Goal: Information Seeking & Learning: Learn about a topic

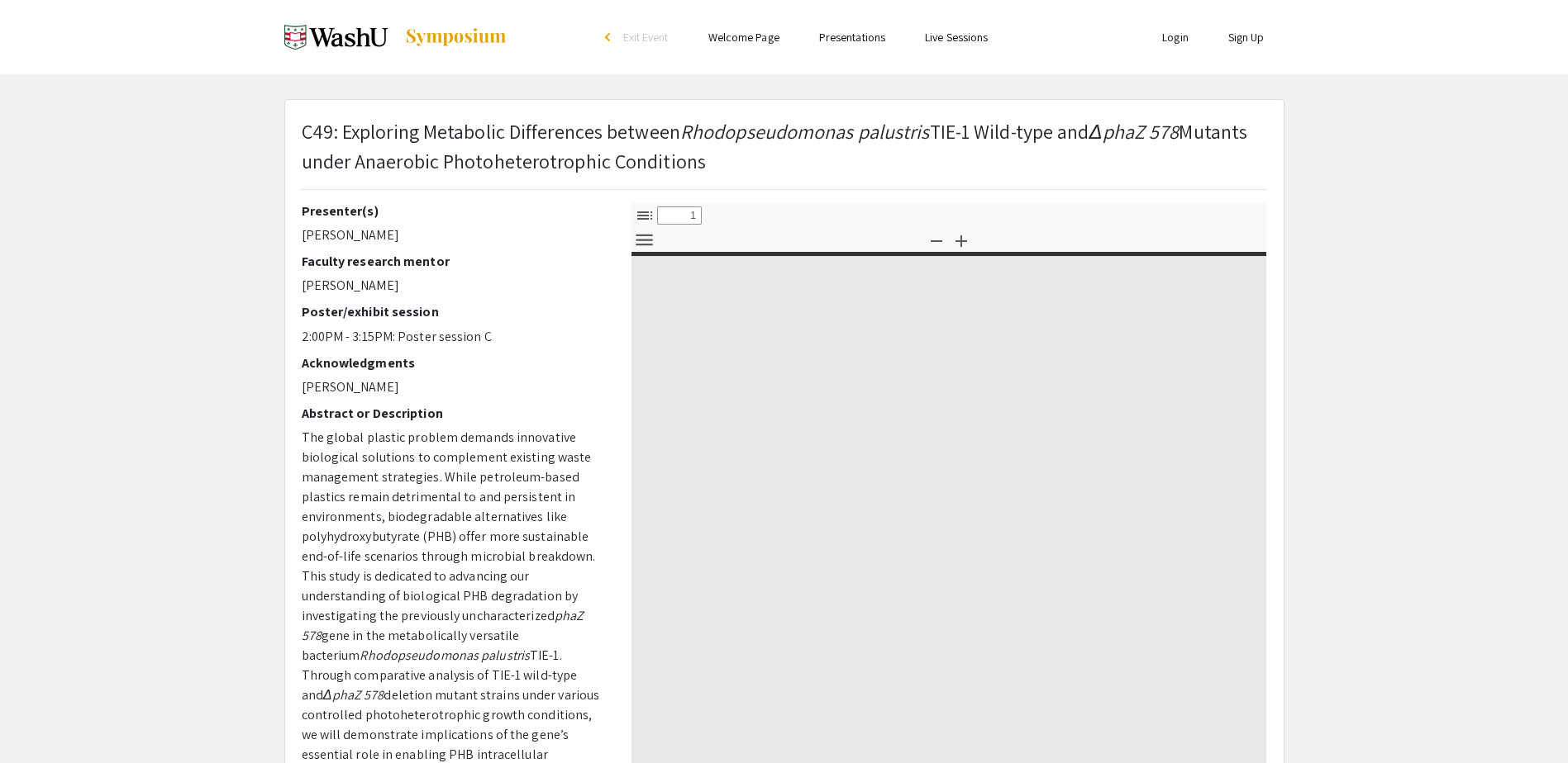
select select "custom"
type input "0"
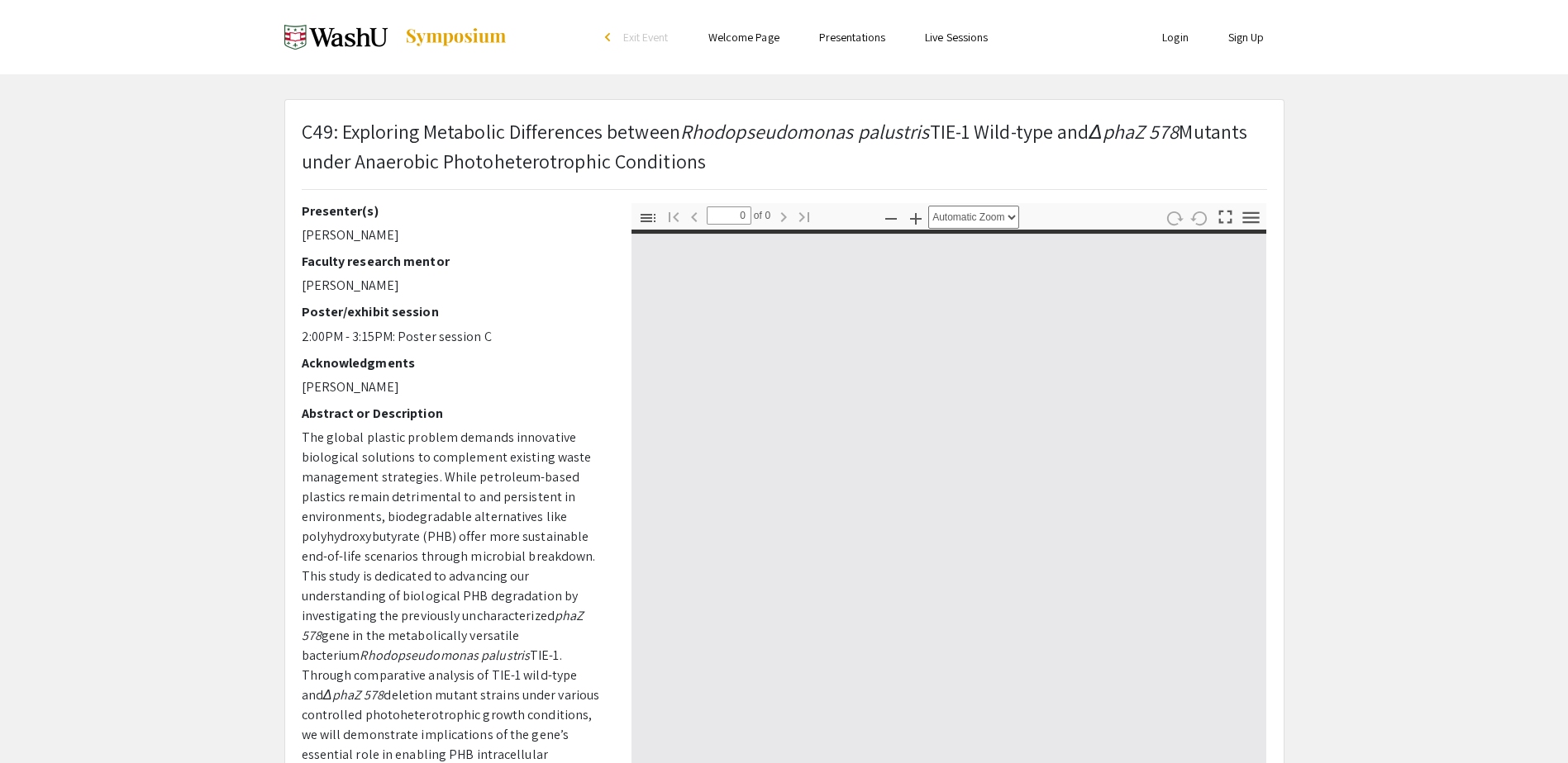
select select "custom"
type input "1"
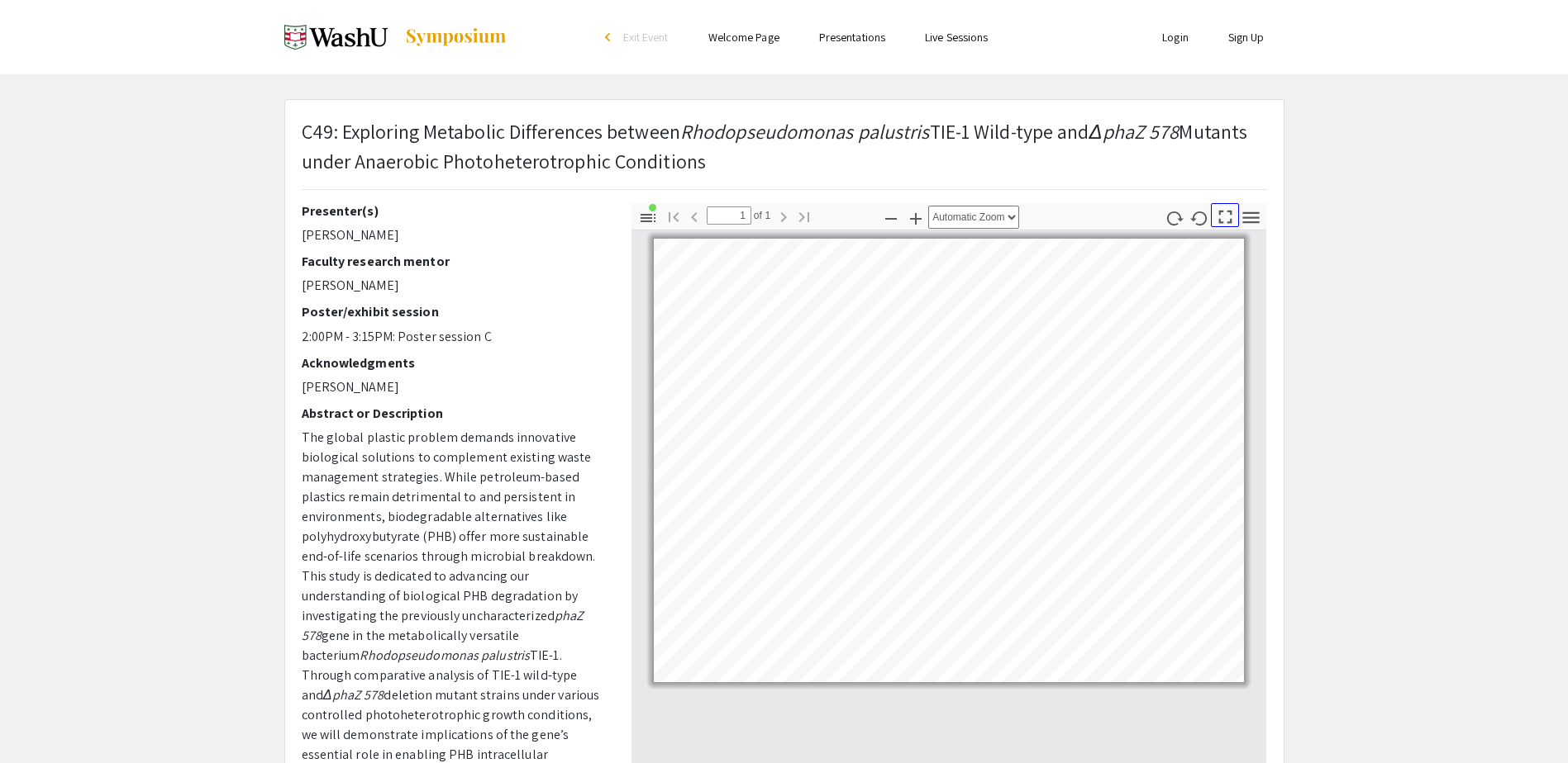
click at [1224, 217] on icon "button" at bounding box center [1225, 217] width 22 height 22
click at [917, 215] on icon "button" at bounding box center [916, 218] width 20 height 20
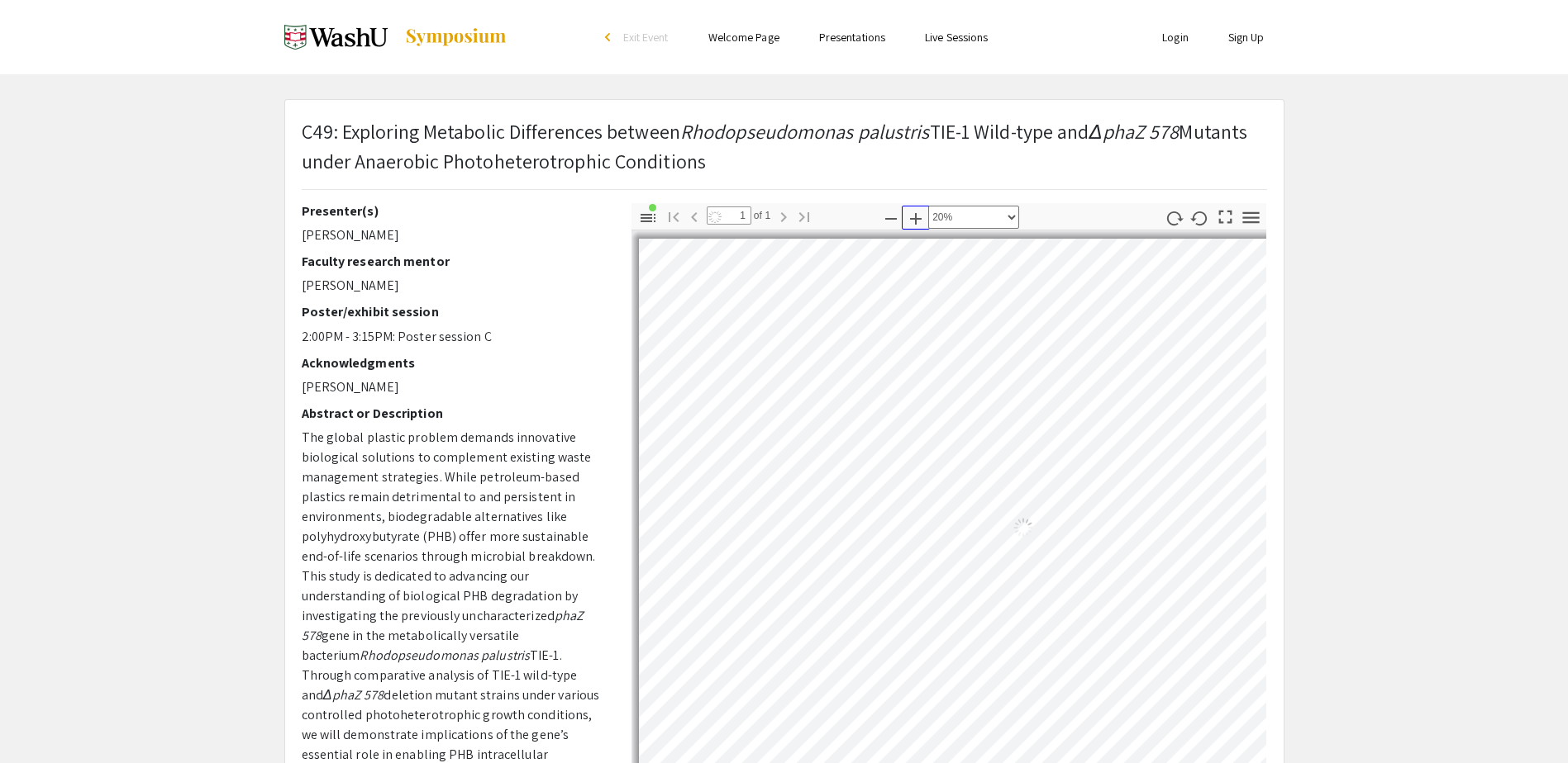
click at [917, 215] on icon "button" at bounding box center [916, 218] width 20 height 20
select select "0.5"
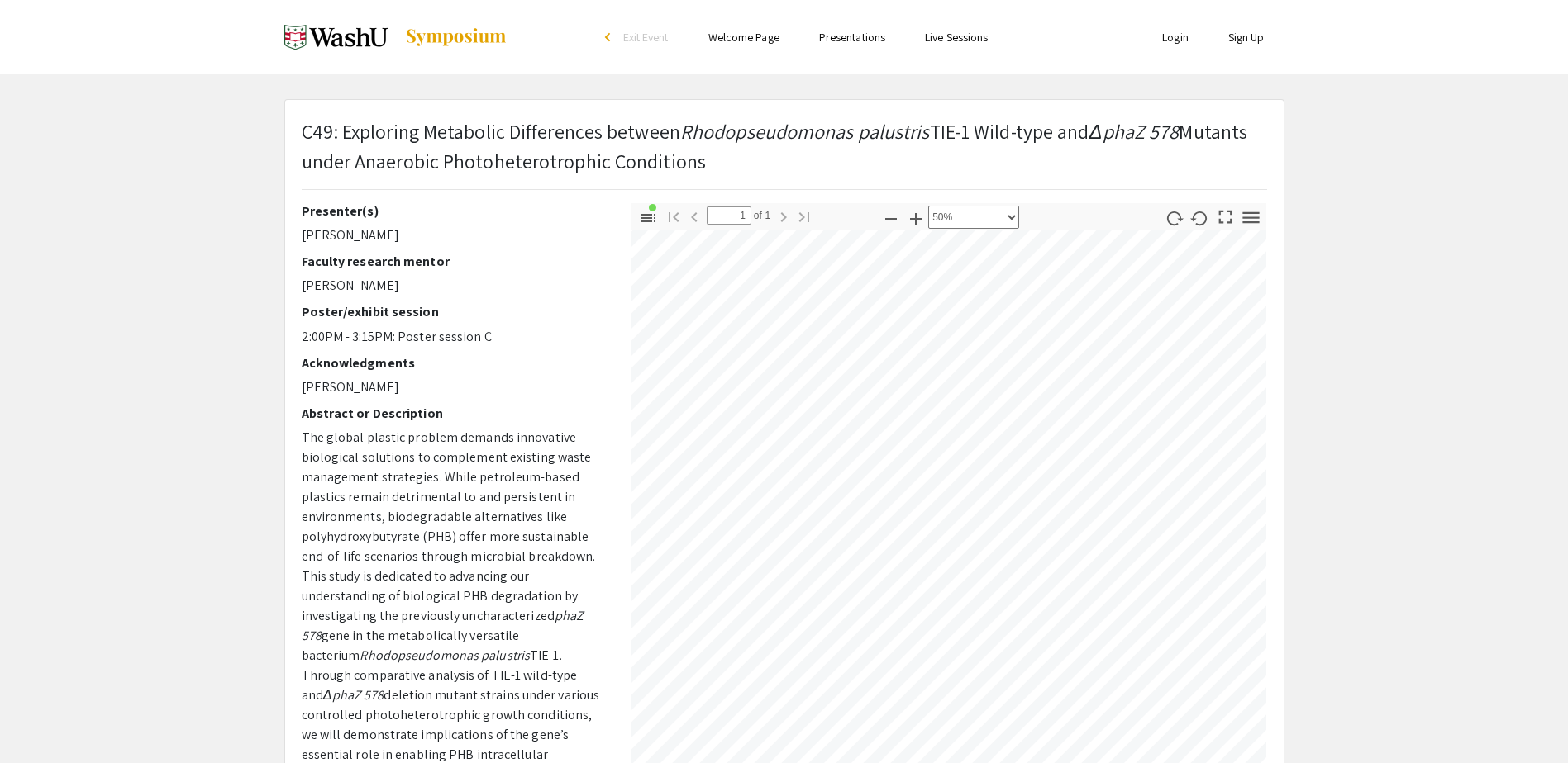
scroll to position [335, 253]
click at [1337, 477] on app-presentation "C49: Exploring Metabolic Differences between Rhodopseudomonas palustris TIE-1 W…" at bounding box center [784, 531] width 1568 height 865
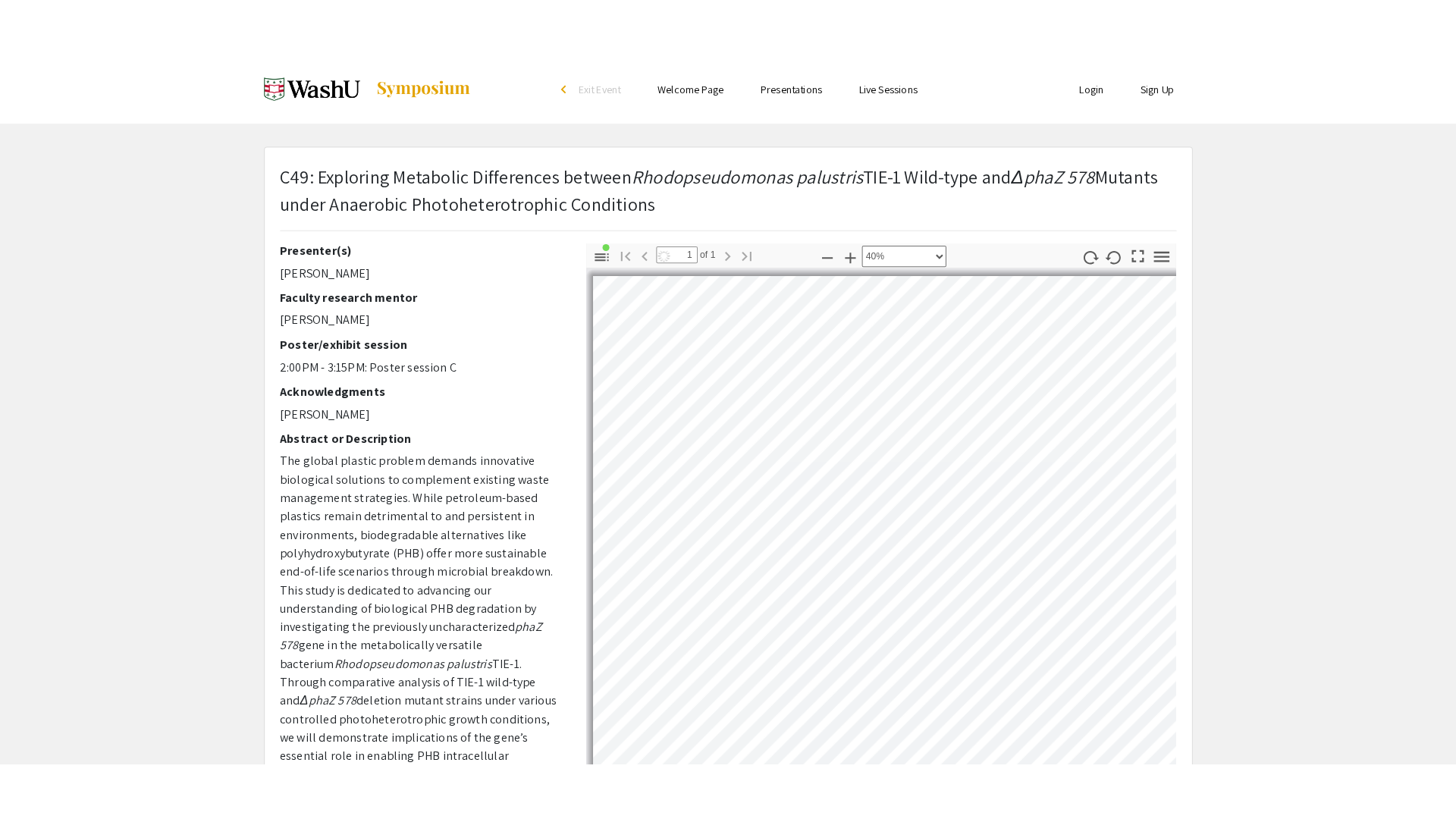
scroll to position [368, 853]
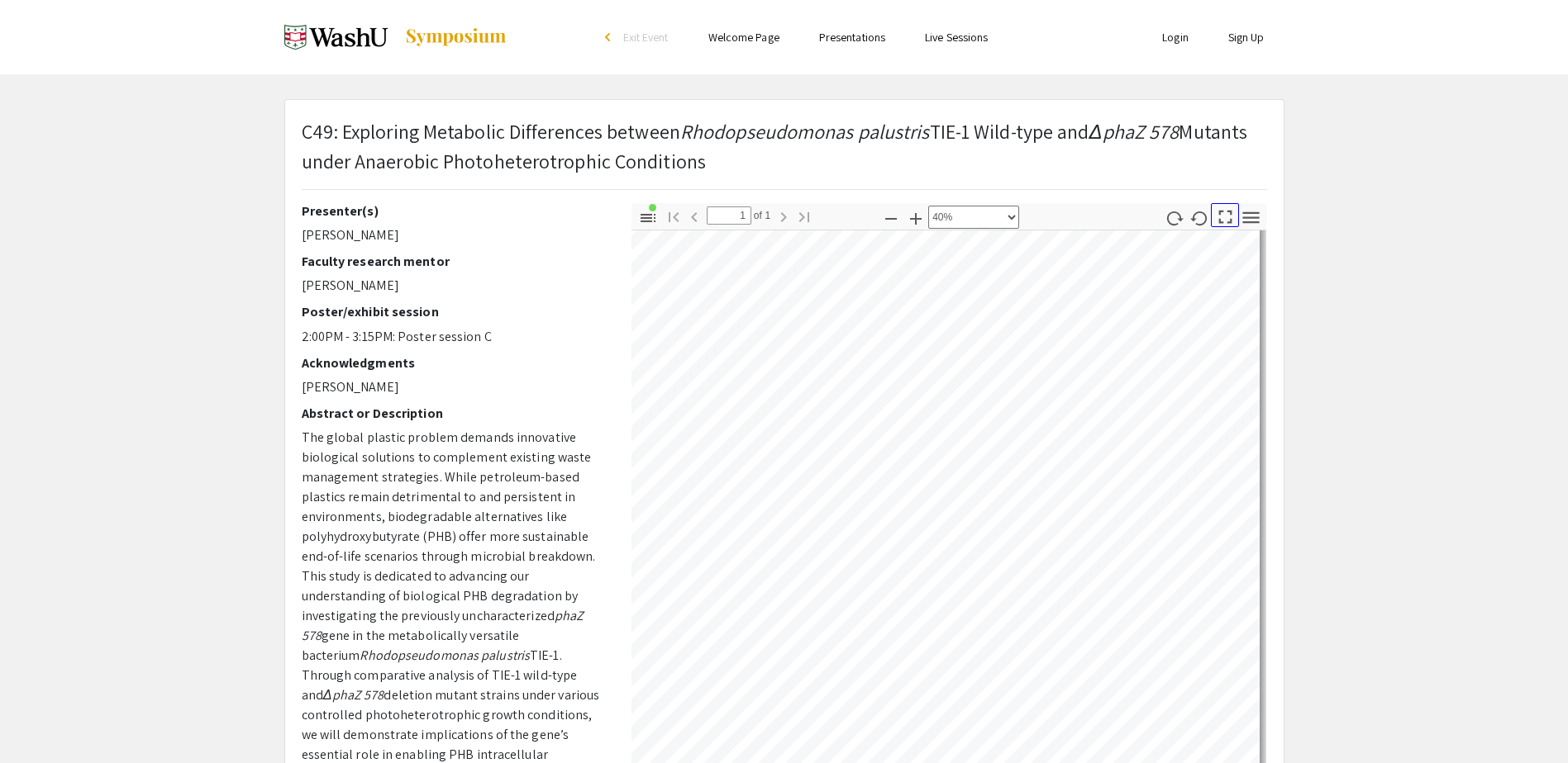
click at [1227, 214] on icon "button" at bounding box center [1225, 217] width 22 height 22
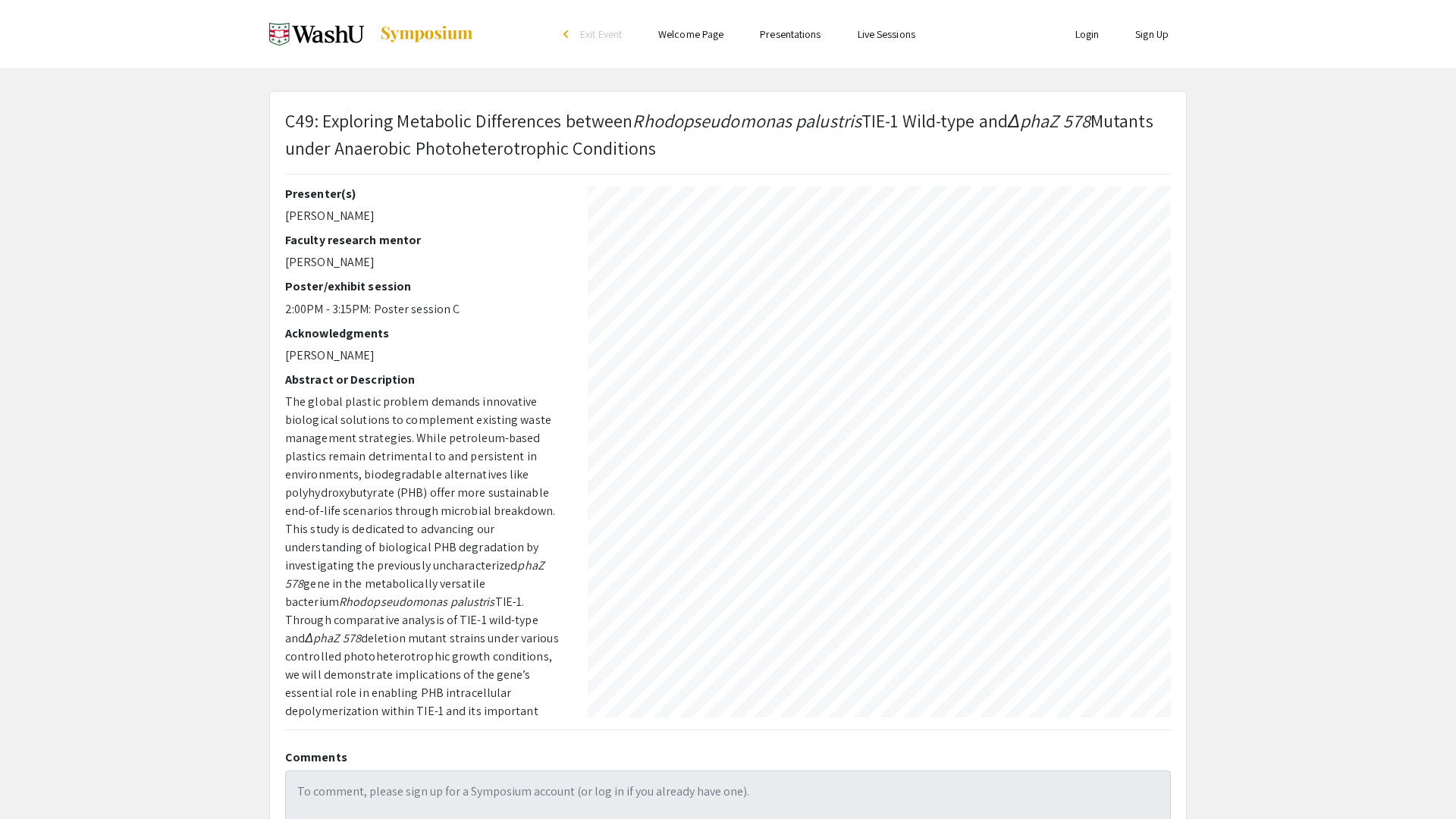
select select "custom"
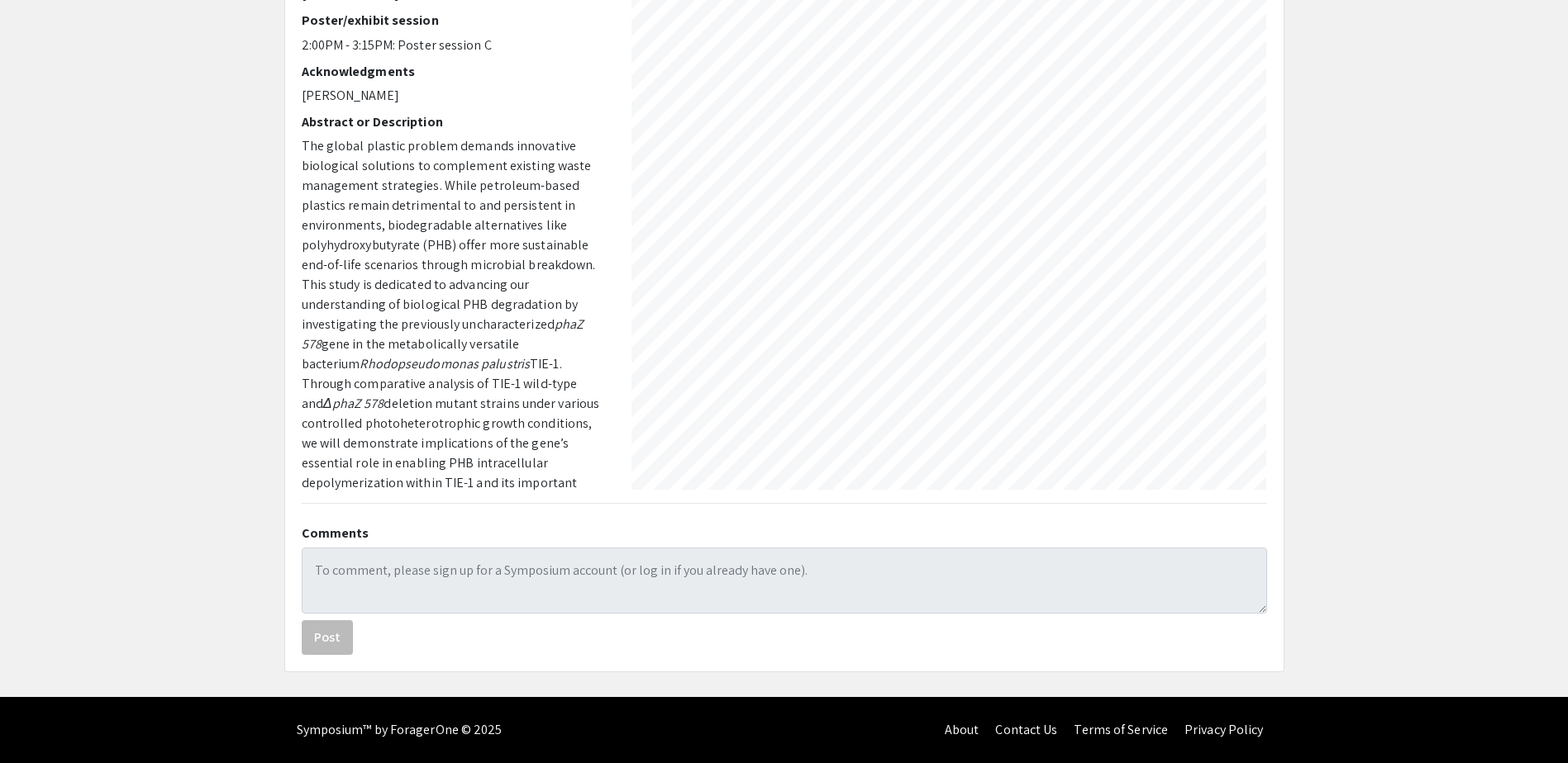
scroll to position [209, 0]
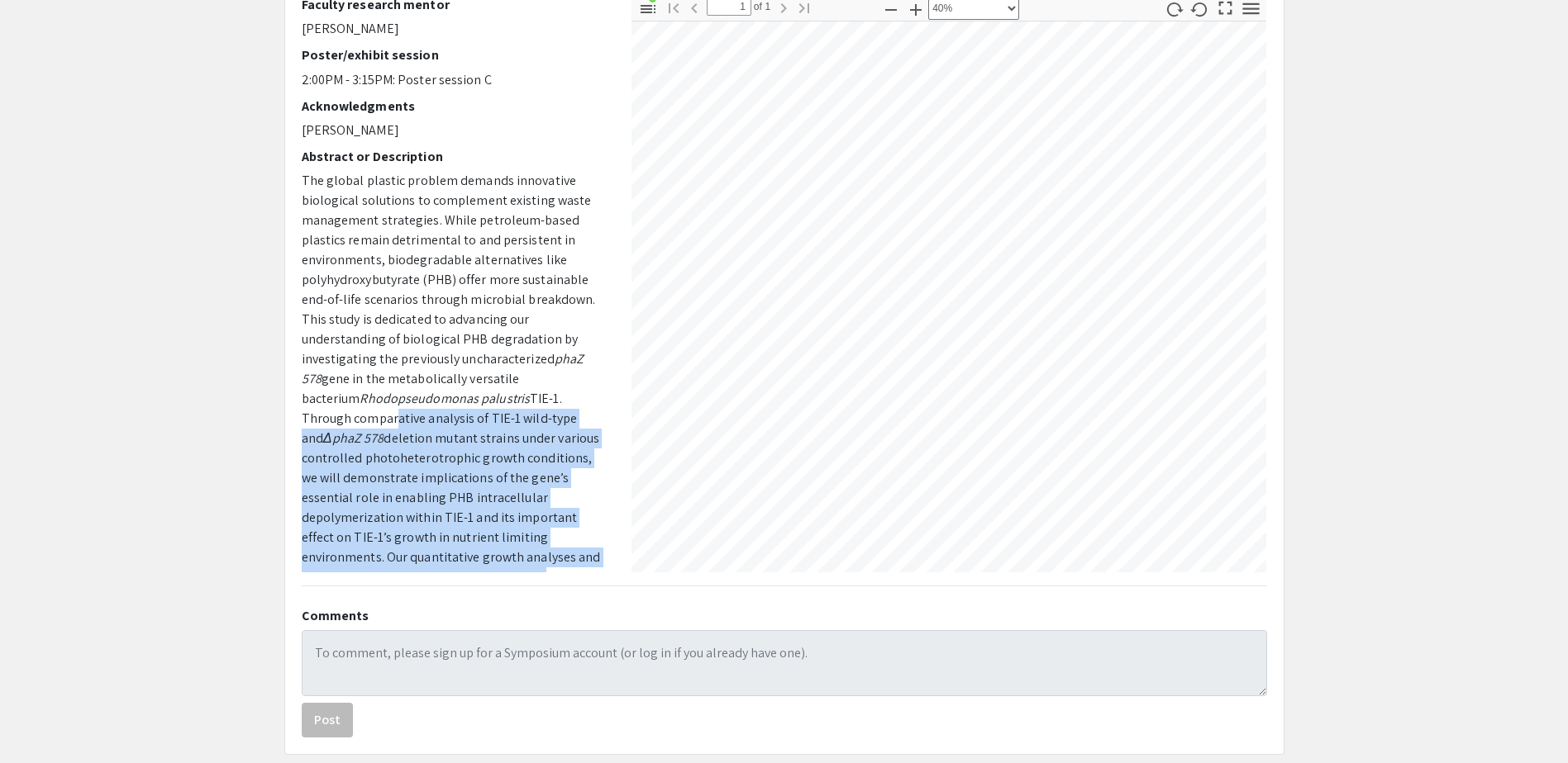
drag, startPoint x: 337, startPoint y: 462, endPoint x: 438, endPoint y: 566, distance: 145.0
click at [438, 566] on p "The global plastic problem demands innovative biological solutions to complemen…" at bounding box center [454, 548] width 305 height 754
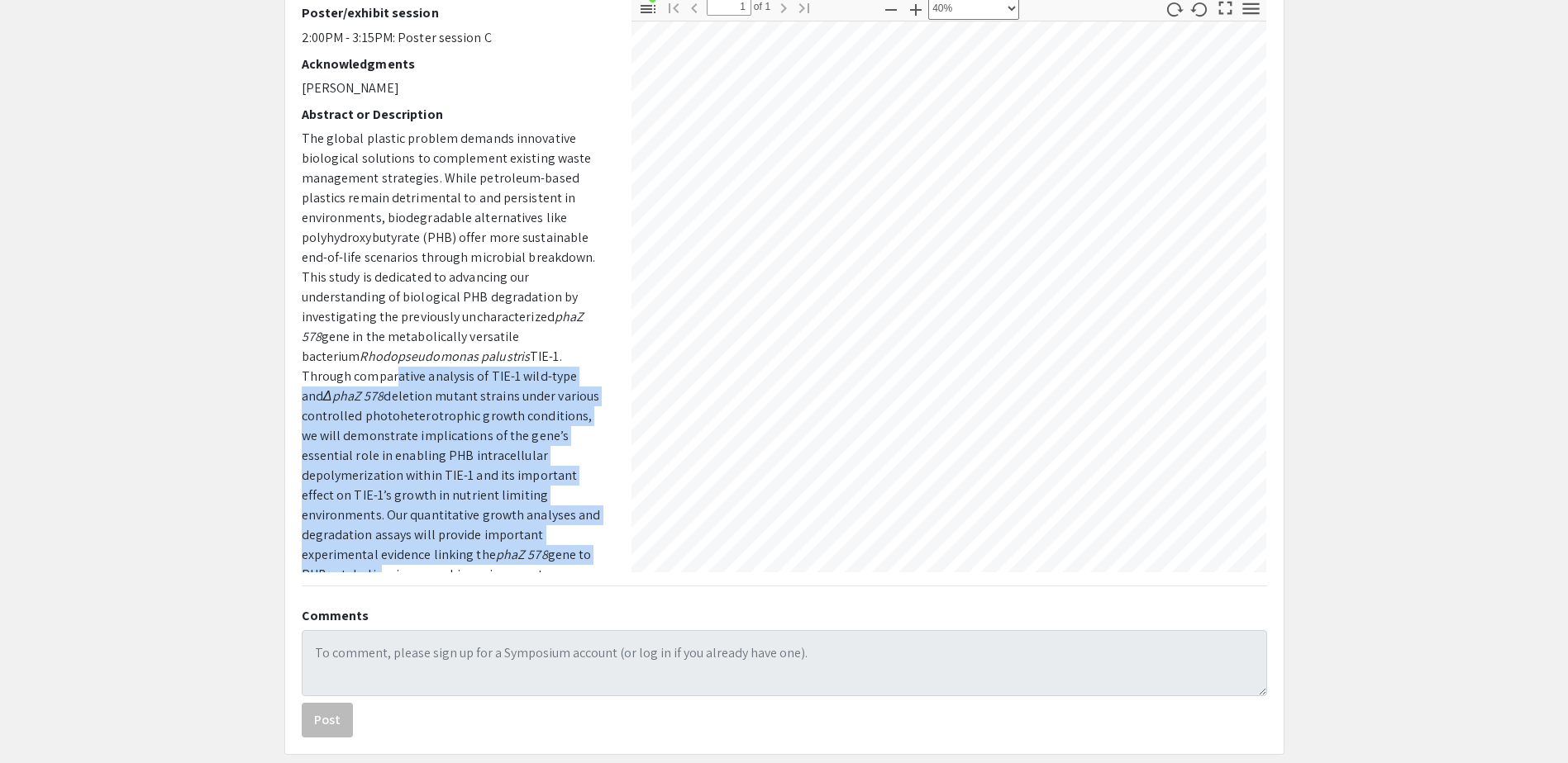
scroll to position [394, 0]
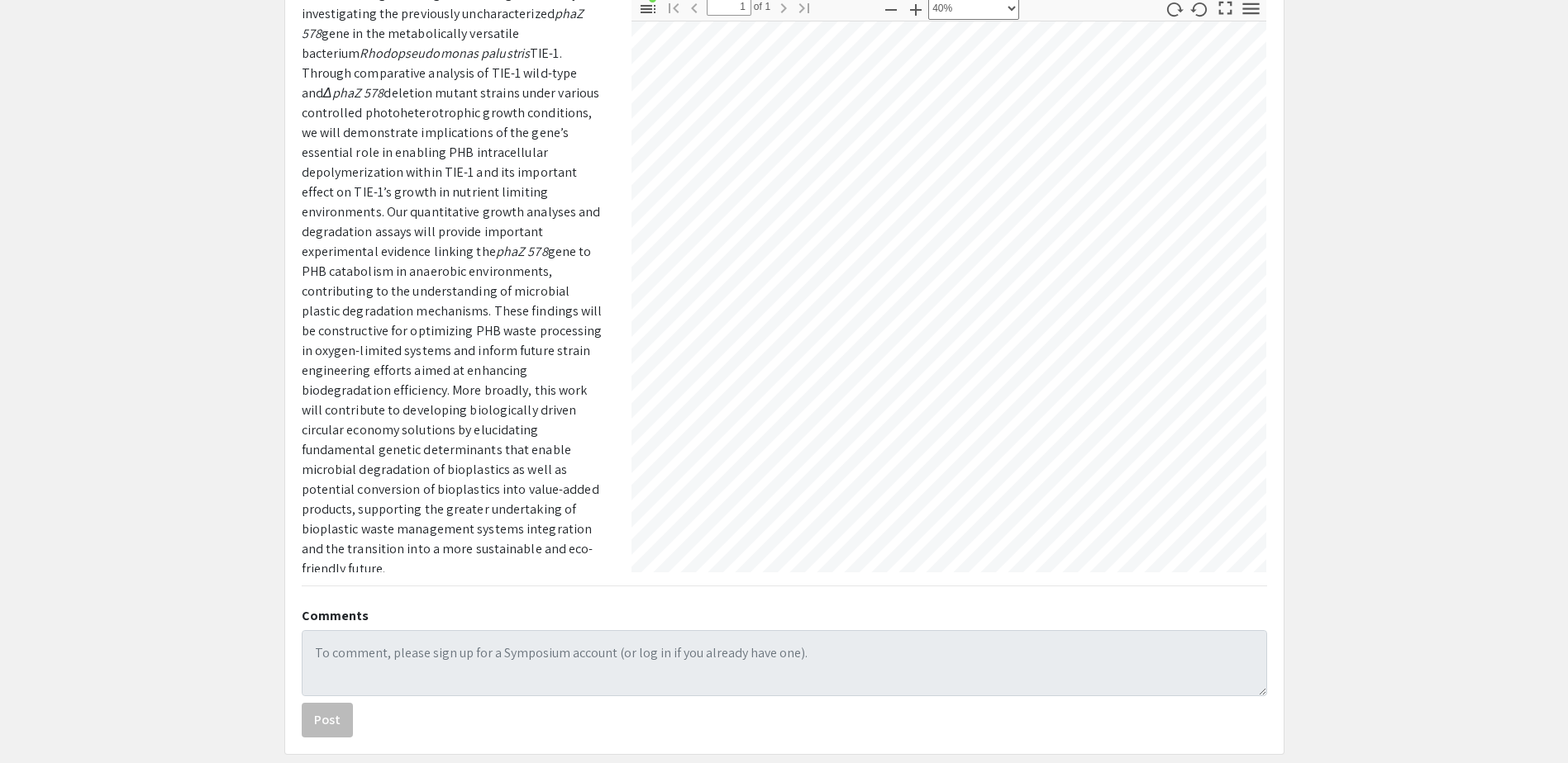
click at [391, 432] on span "gene to PHB catabolism in anaerobic environments, contributing to the understan…" at bounding box center [452, 409] width 301 height 335
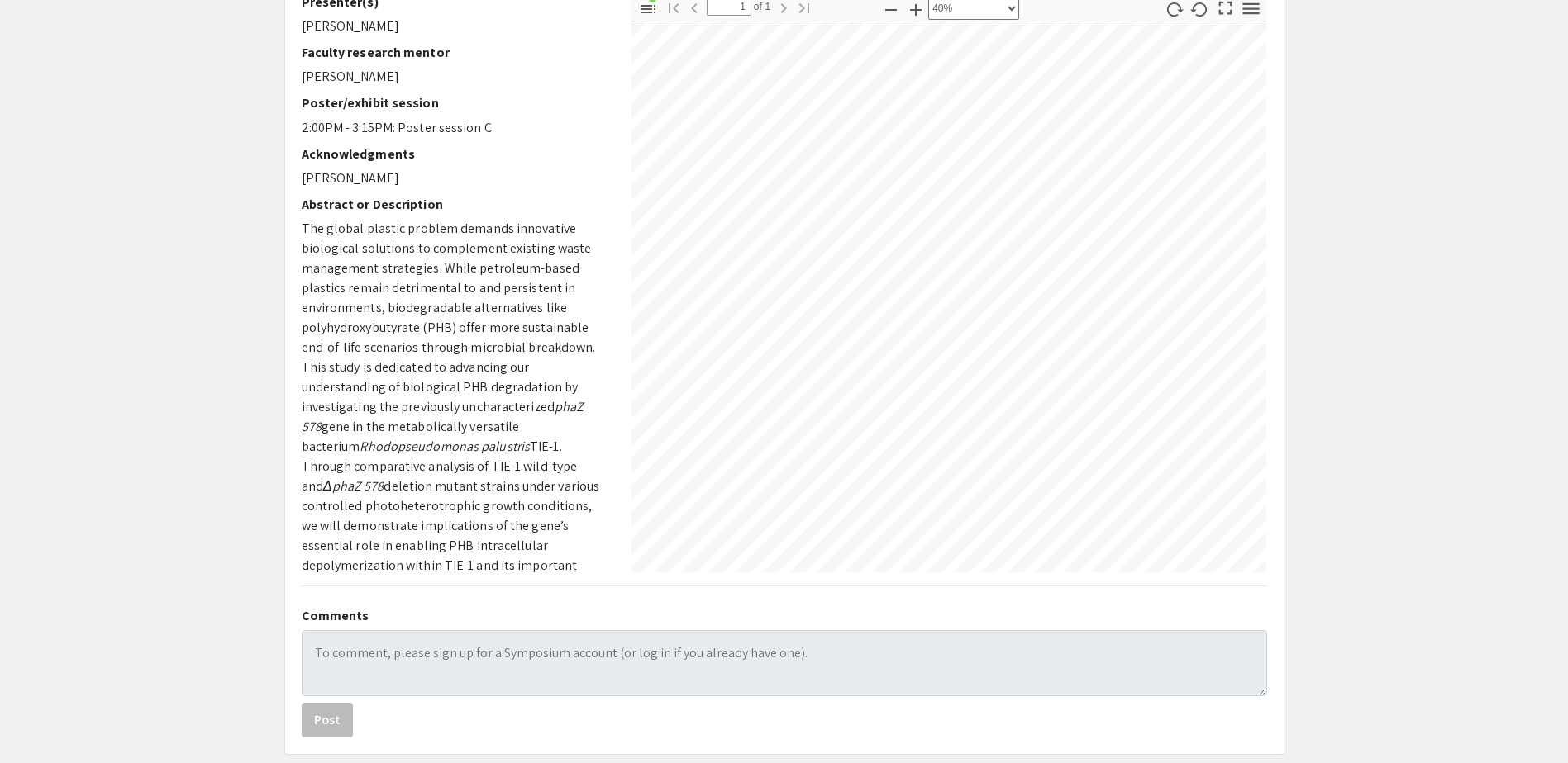
click at [600, 250] on div "Presenter(s) [PERSON_NAME] Faculty research mentor [PERSON_NAME] Poster/exhibit…" at bounding box center [454, 284] width 305 height 578
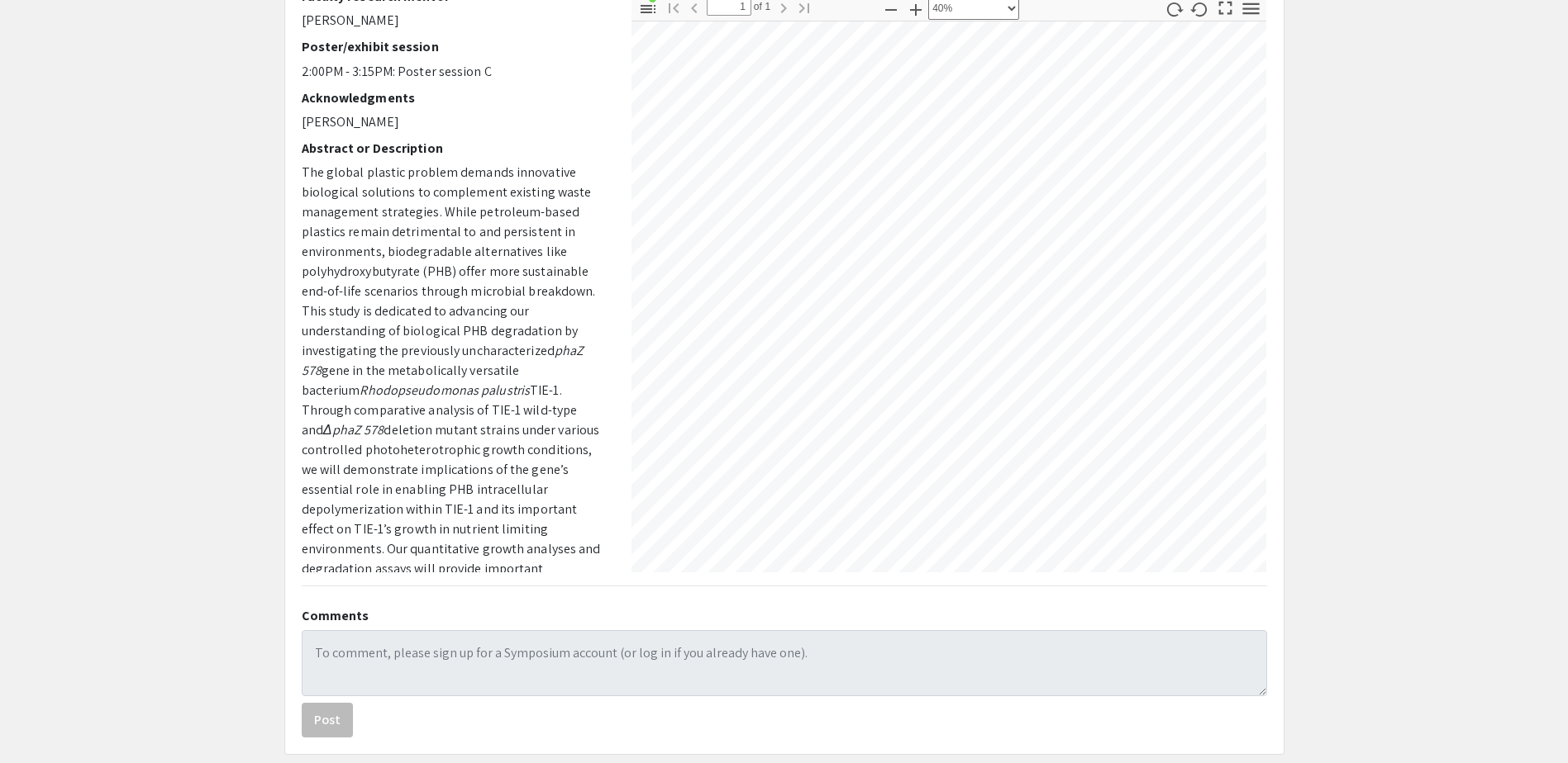
scroll to position [58, 0]
drag, startPoint x: 595, startPoint y: 280, endPoint x: 595, endPoint y: 292, distance: 12.0
click at [595, 292] on p "The global plastic problem demands innovative biological solutions to complemen…" at bounding box center [454, 538] width 305 height 754
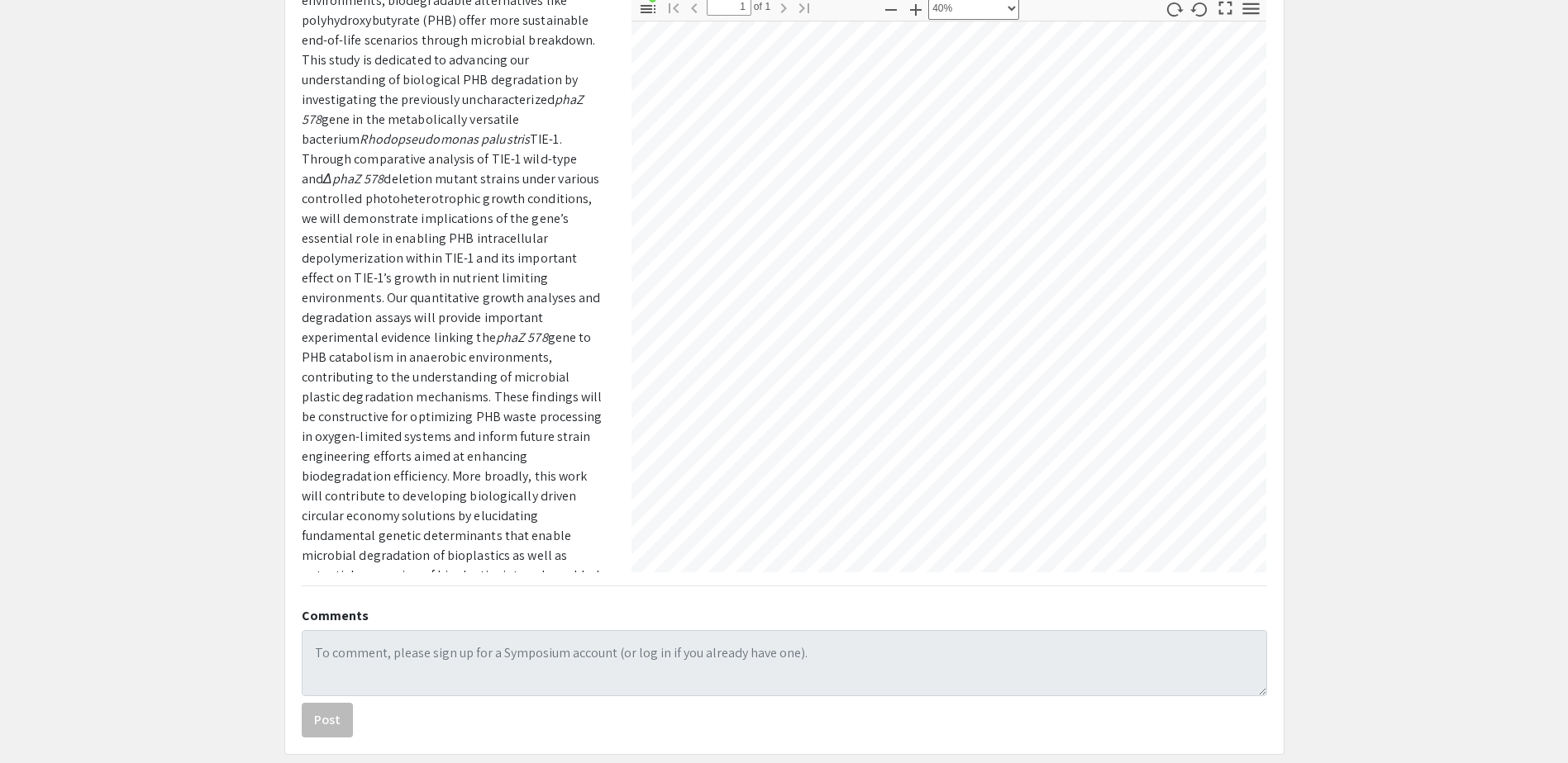
scroll to position [308, 0]
drag, startPoint x: 308, startPoint y: 263, endPoint x: 339, endPoint y: 261, distance: 31.1
click at [339, 261] on span "deletion mutant strains under various controlled photoheterotrophic growth cond…" at bounding box center [451, 257] width 300 height 176
click at [343, 260] on span "deletion mutant strains under various controlled photoheterotrophic growth cond…" at bounding box center [451, 257] width 300 height 176
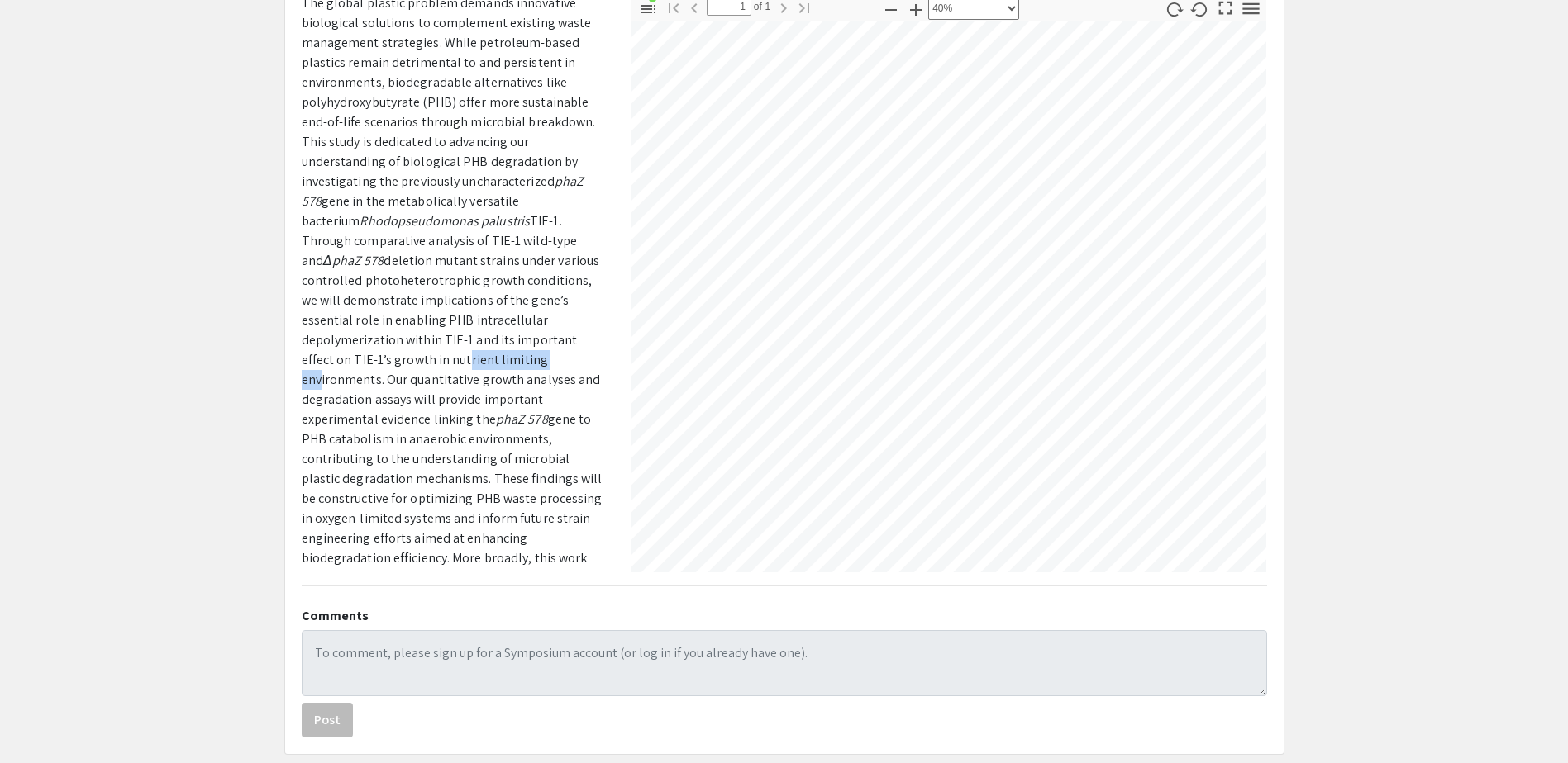
drag, startPoint x: 315, startPoint y: 363, endPoint x: 409, endPoint y: 358, distance: 94.1
click at [409, 358] on span "deletion mutant strains under various controlled photoheterotrophic growth cond…" at bounding box center [451, 340] width 300 height 176
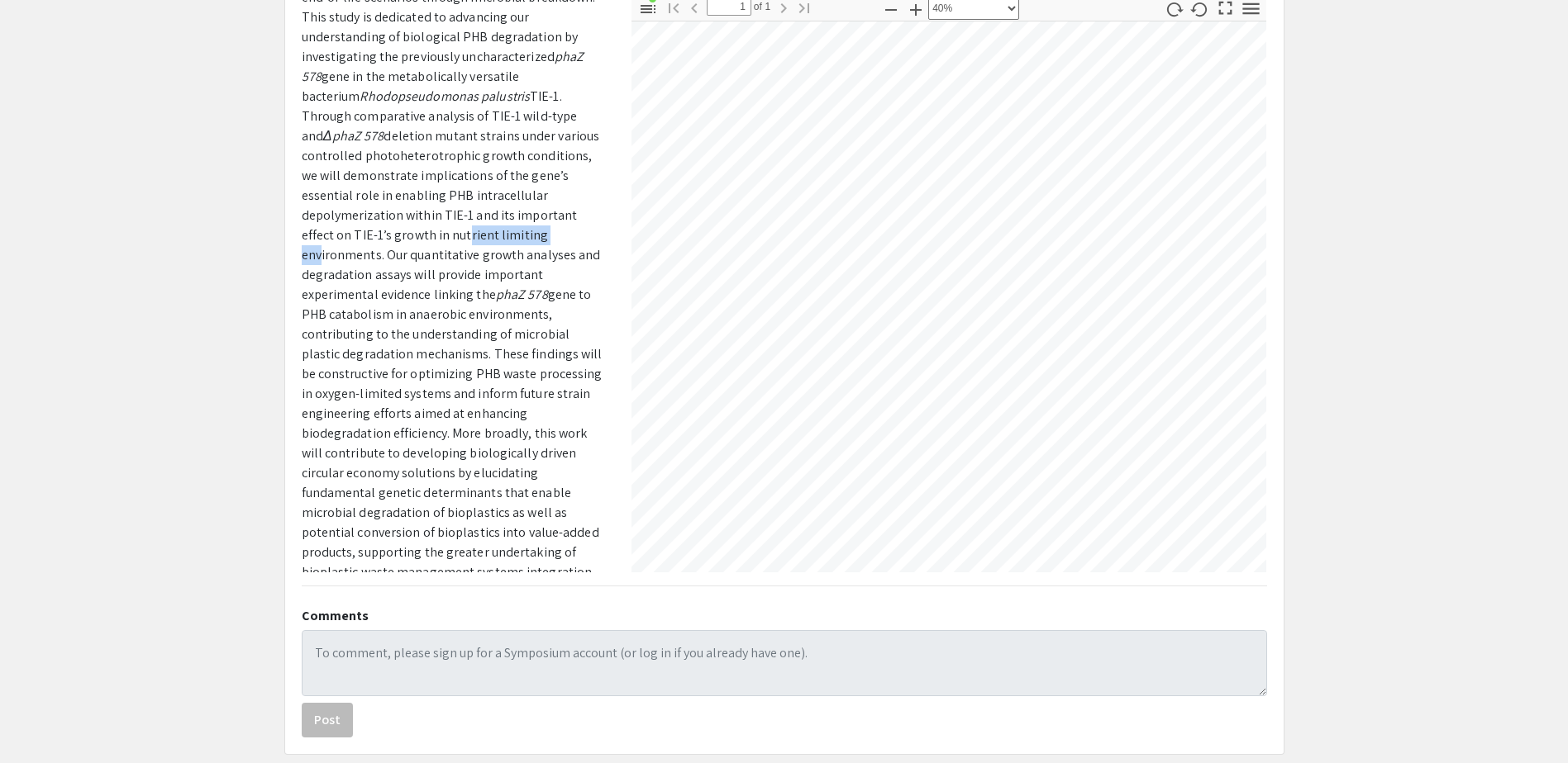
scroll to position [351, 0]
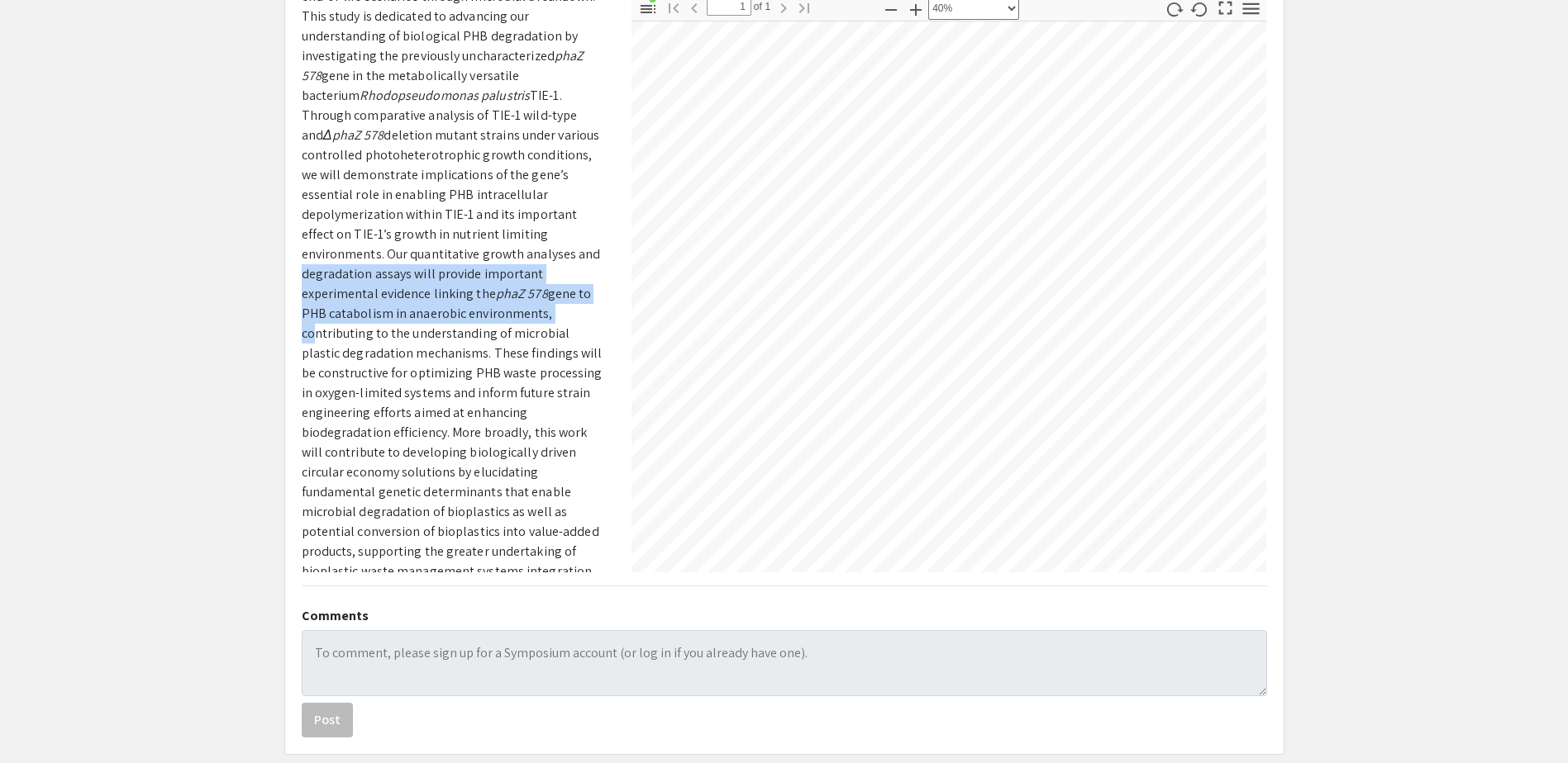
drag, startPoint x: 410, startPoint y: 253, endPoint x: 388, endPoint y: 314, distance: 64.8
click at [388, 314] on p "The global plastic problem demands innovative biological solutions to complemen…" at bounding box center [454, 244] width 305 height 754
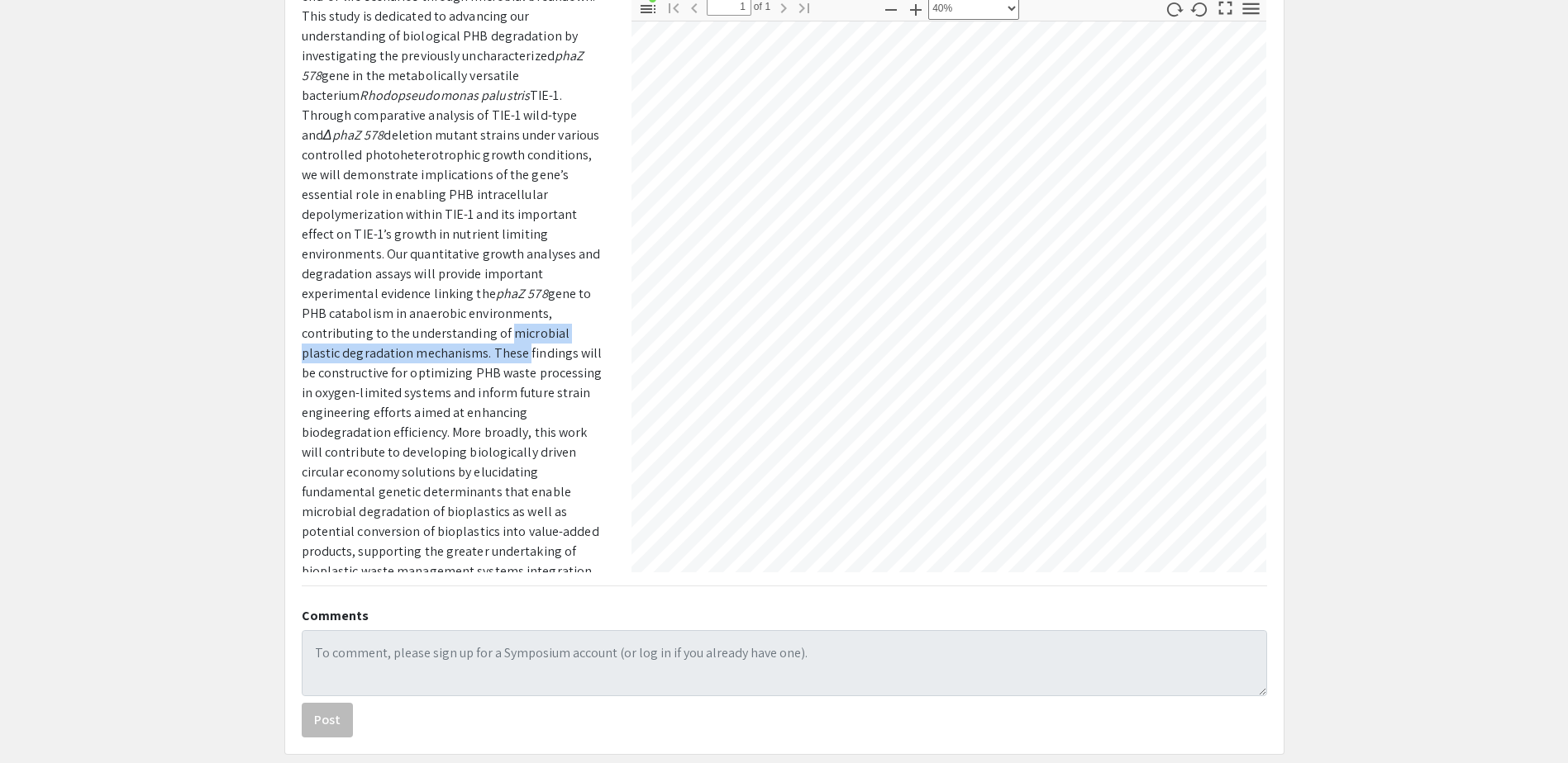
drag, startPoint x: 609, startPoint y: 321, endPoint x: 608, endPoint y: 331, distance: 10.0
click at [608, 331] on div "Presenter(s) [PERSON_NAME] Faculty research mentor [PERSON_NAME] Poster/exhibit…" at bounding box center [454, 284] width 329 height 578
drag, startPoint x: 608, startPoint y: 331, endPoint x: 585, endPoint y: 352, distance: 31.1
click at [585, 352] on span "gene to PHB catabolism in anaerobic environments, contributing to the understan…" at bounding box center [452, 452] width 301 height 335
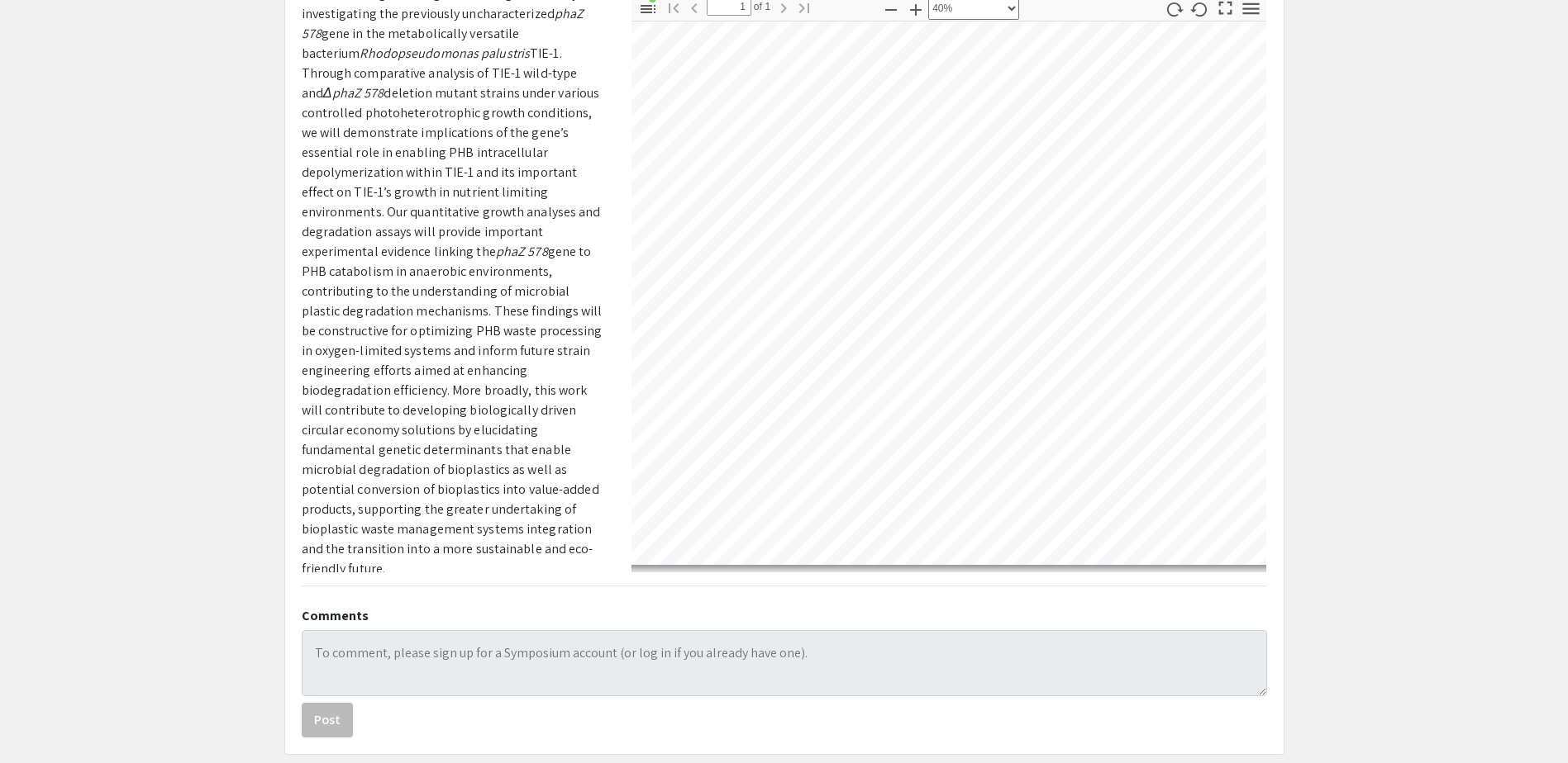
scroll to position [630, 170]
click at [1278, 295] on div "Thumbnails Document Outline Attachments Layers Current Outline Item Layer 3 Lay…" at bounding box center [949, 284] width 661 height 578
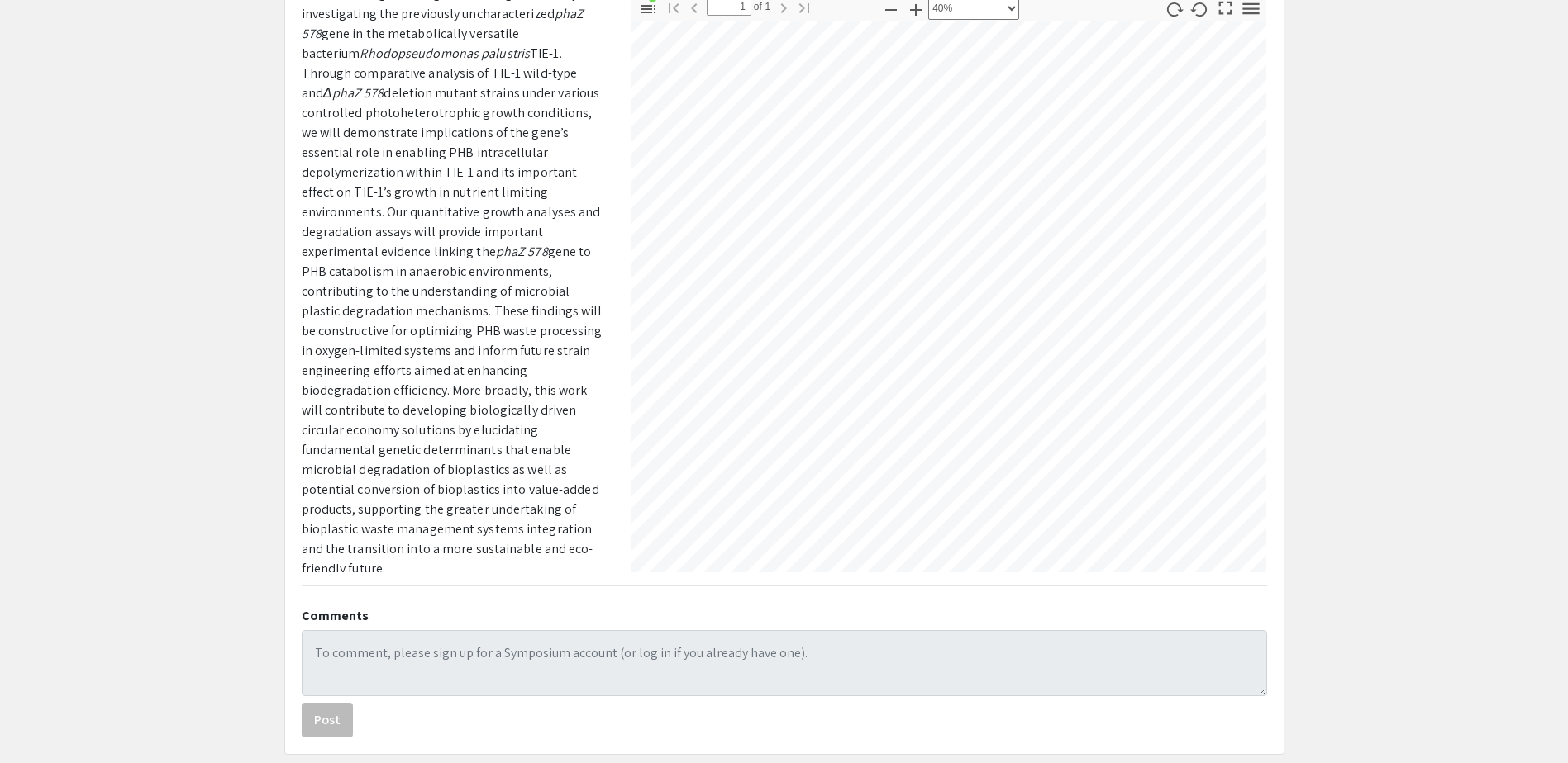
scroll to position [607, 453]
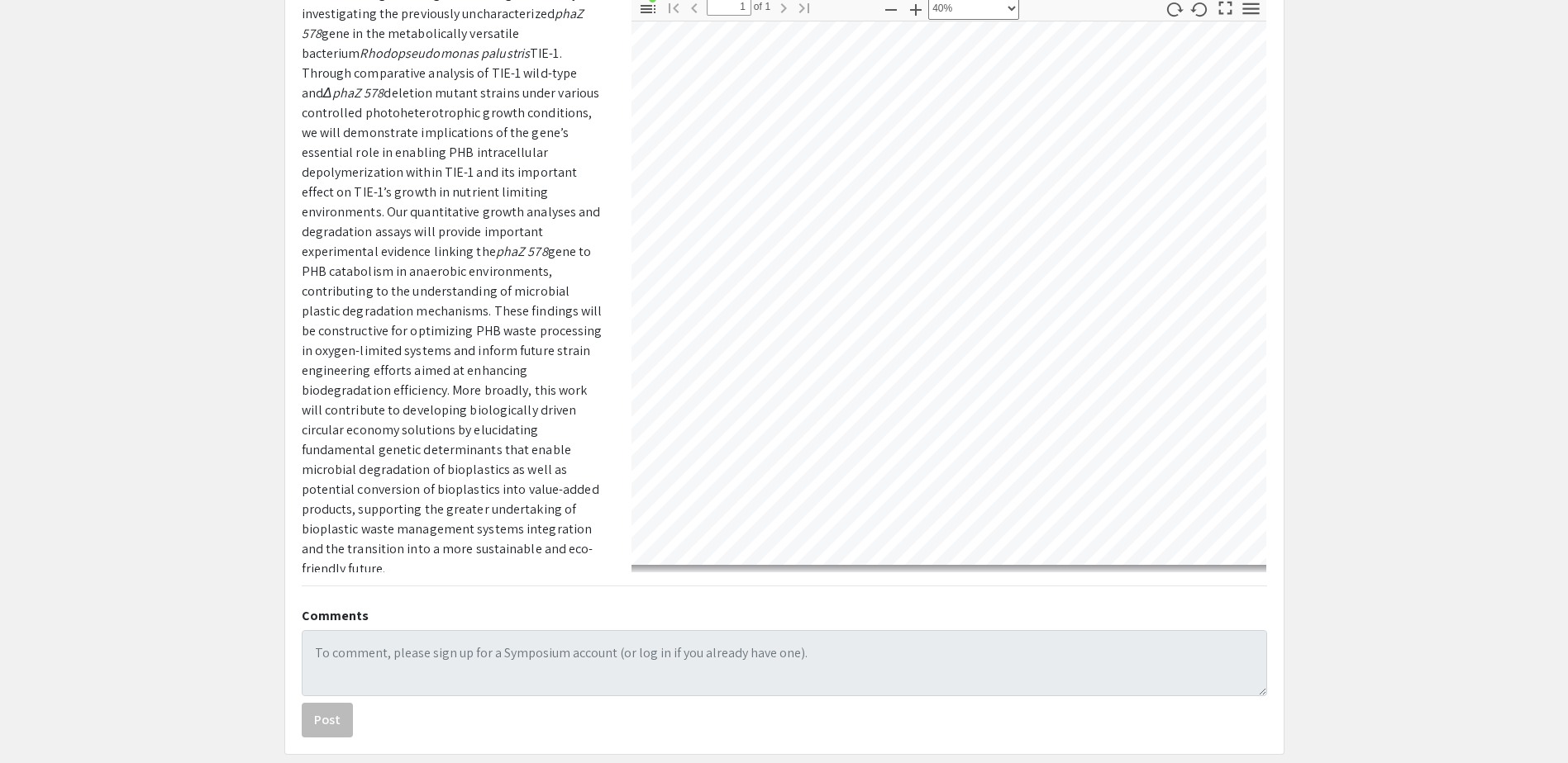
click at [605, 227] on div "Presenter(s) [PERSON_NAME] Faculty research mentor [PERSON_NAME] Poster/exhibit…" at bounding box center [784, 284] width 990 height 578
